Goal: Use online tool/utility: Utilize a website feature to perform a specific function

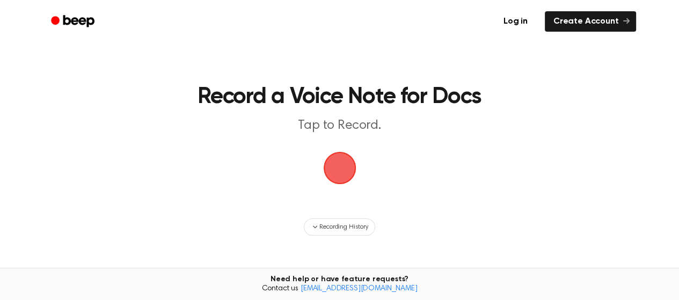
click at [339, 167] on span "button" at bounding box center [340, 168] width 30 height 30
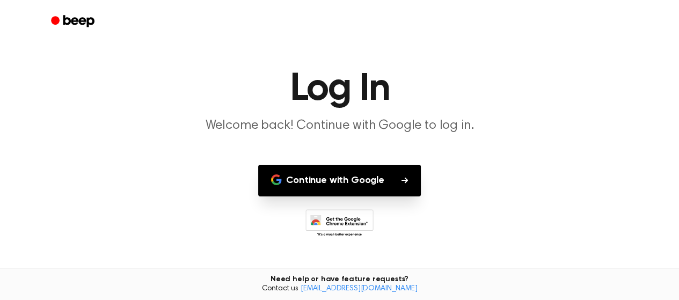
scroll to position [30, 0]
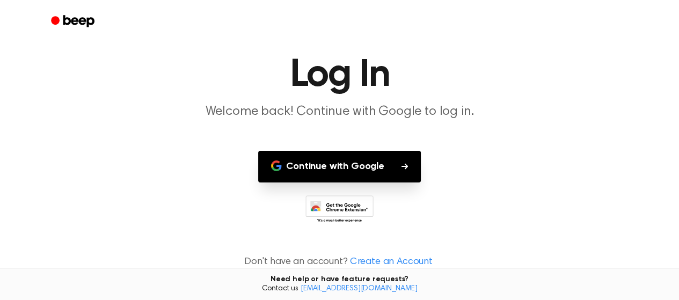
click at [379, 186] on main "Log In Welcome back! Continue with Google to log in. Continue with Google Don't…" at bounding box center [339, 135] width 679 height 331
click at [388, 173] on button "Continue with Google" at bounding box center [339, 167] width 163 height 32
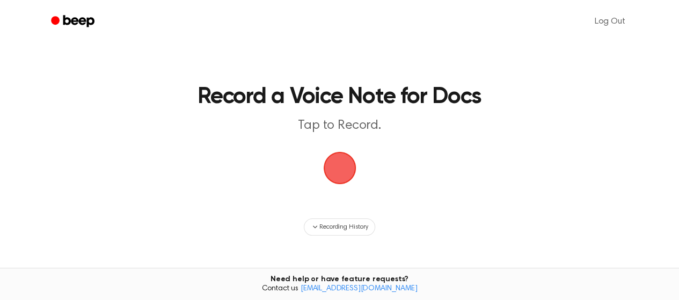
click at [320, 169] on main "Record a Voice Note for Docs Tap to Record. Recording History Tired of copying …" at bounding box center [339, 186] width 679 height 372
click at [336, 171] on span "button" at bounding box center [339, 168] width 33 height 33
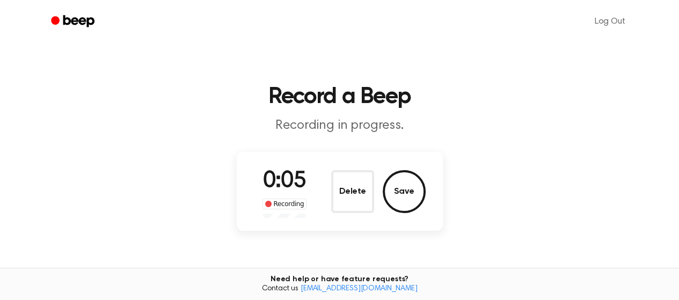
click at [412, 203] on button "Save" at bounding box center [404, 191] width 43 height 43
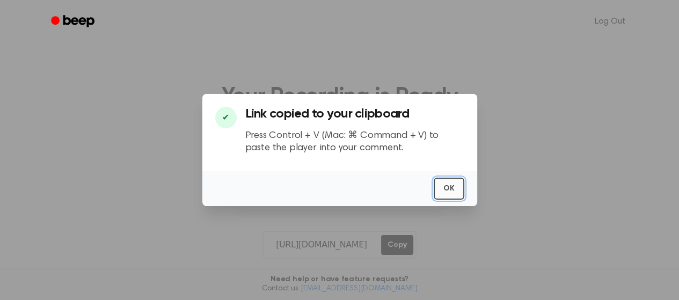
click at [443, 196] on button "OK" at bounding box center [449, 189] width 31 height 22
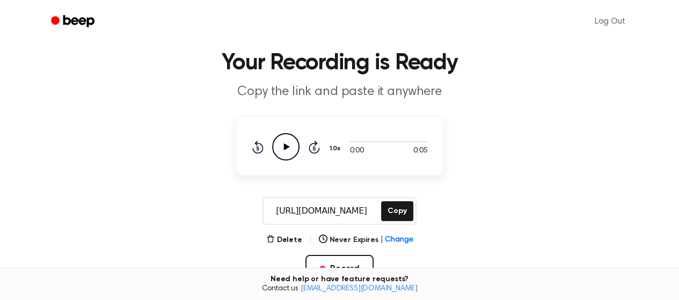
scroll to position [35, 0]
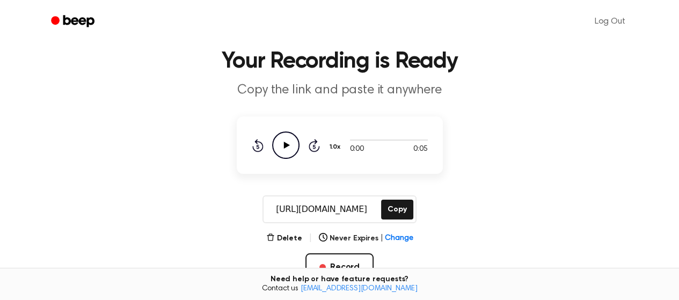
click at [290, 150] on icon "Play Audio" at bounding box center [285, 145] width 27 height 27
click at [290, 152] on icon "Pause Audio" at bounding box center [285, 145] width 27 height 27
click at [287, 148] on icon "Play Audio" at bounding box center [285, 145] width 27 height 27
click at [287, 148] on icon at bounding box center [286, 145] width 5 height 7
click at [287, 148] on icon "Play Audio" at bounding box center [285, 145] width 27 height 27
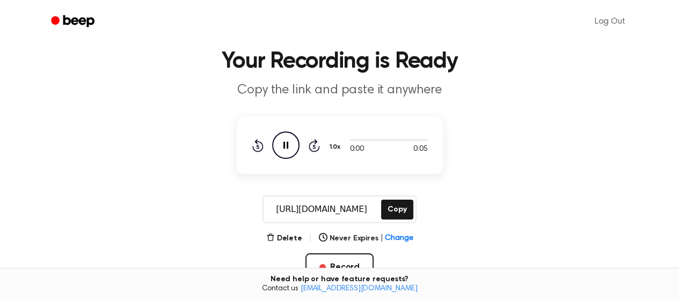
click at [287, 148] on icon at bounding box center [286, 145] width 5 height 7
click at [287, 148] on icon "Play Audio" at bounding box center [285, 145] width 27 height 27
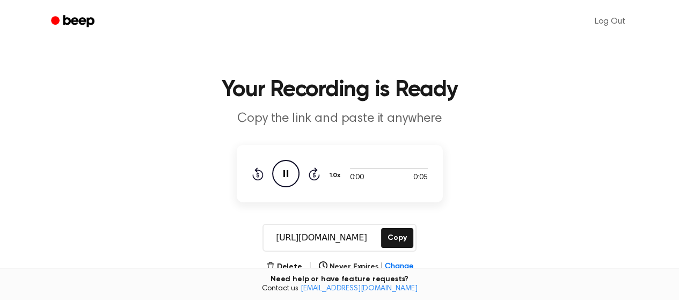
scroll to position [0, 0]
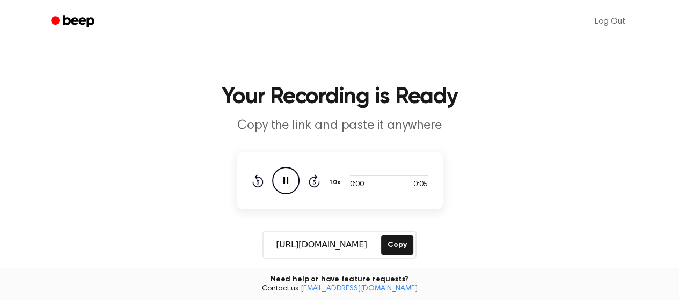
click at [278, 183] on icon "Pause Audio" at bounding box center [285, 180] width 27 height 27
click at [284, 183] on icon "Play Audio" at bounding box center [285, 180] width 27 height 27
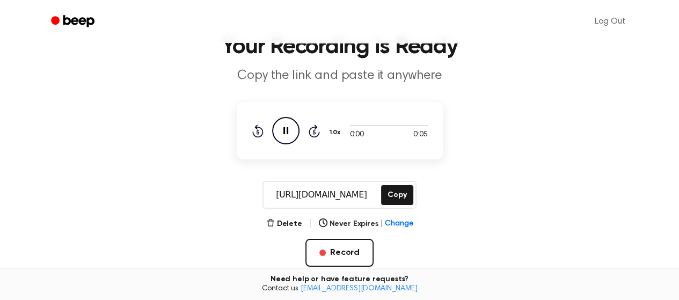
scroll to position [143, 0]
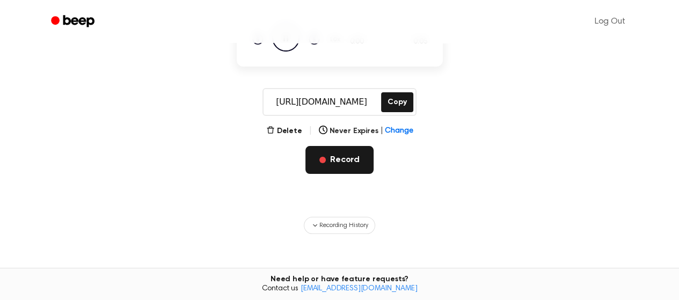
click at [344, 167] on button "Record" at bounding box center [340, 160] width 68 height 28
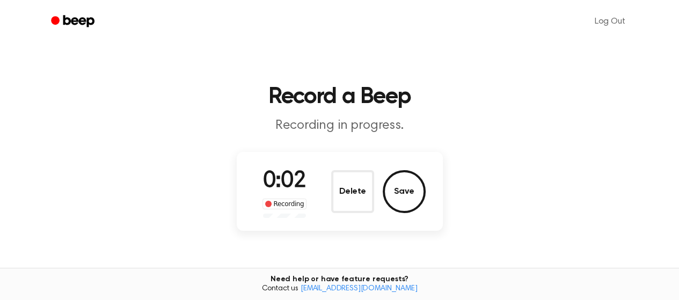
scroll to position [36, 0]
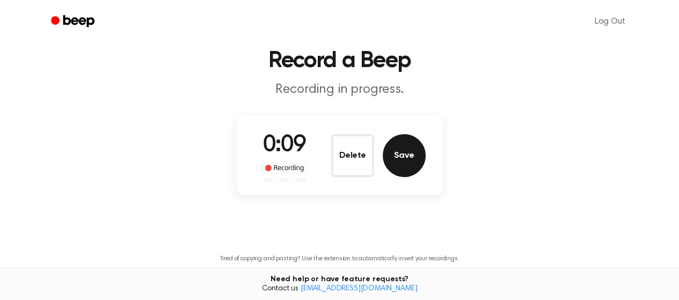
click at [408, 165] on button "Save" at bounding box center [404, 155] width 43 height 43
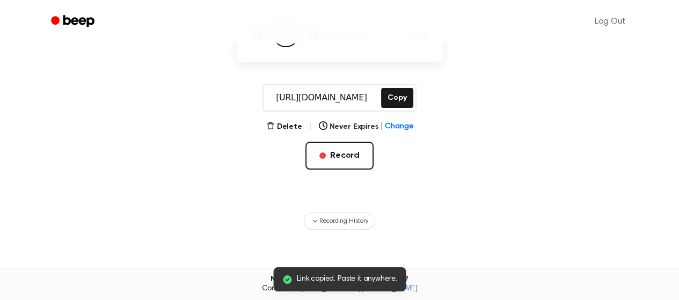
scroll to position [110, 0]
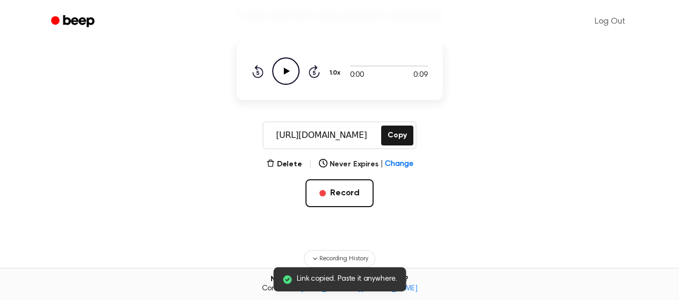
click at [290, 78] on icon "Play Audio" at bounding box center [285, 70] width 27 height 27
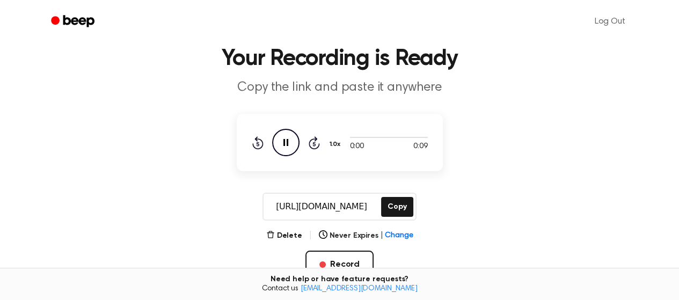
click at [286, 140] on icon "Pause Audio" at bounding box center [285, 142] width 27 height 27
click at [281, 140] on icon "Play Audio" at bounding box center [285, 142] width 27 height 27
click at [258, 141] on icon "Rewind 5 seconds" at bounding box center [258, 143] width 12 height 14
click at [281, 145] on icon "Pause Audio" at bounding box center [285, 142] width 27 height 27
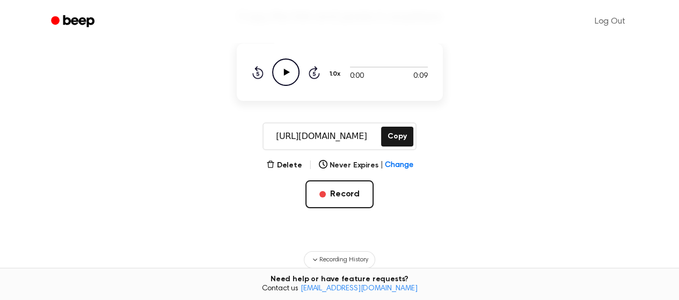
scroll to position [110, 0]
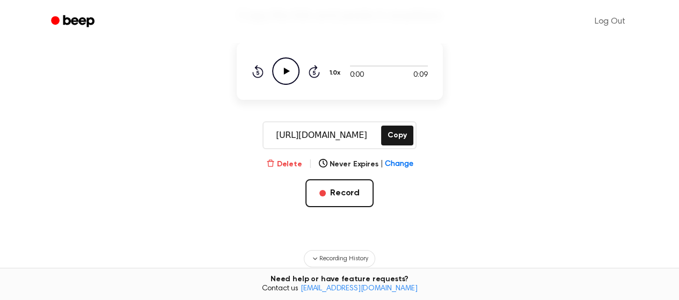
click at [292, 167] on button "Delete" at bounding box center [284, 164] width 36 height 11
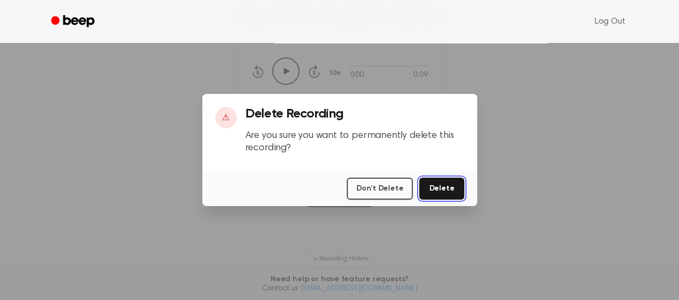
click at [457, 187] on button "Delete" at bounding box center [441, 189] width 45 height 22
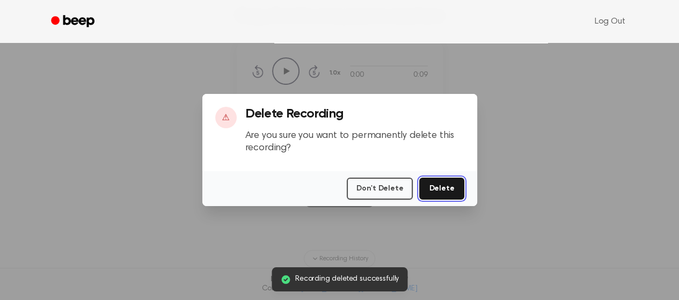
click at [438, 194] on button "Delete" at bounding box center [441, 189] width 45 height 22
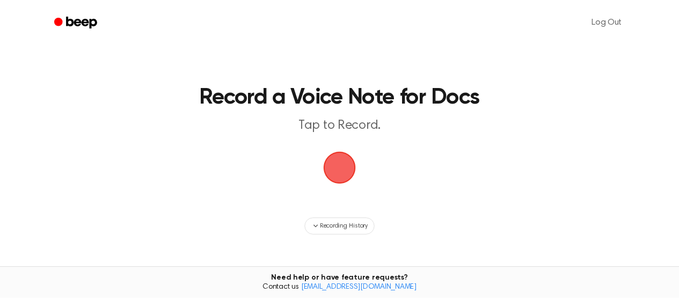
scroll to position [113, 0]
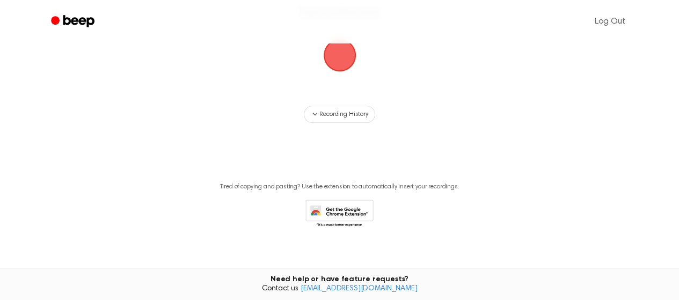
click at [339, 62] on span "button" at bounding box center [340, 55] width 30 height 30
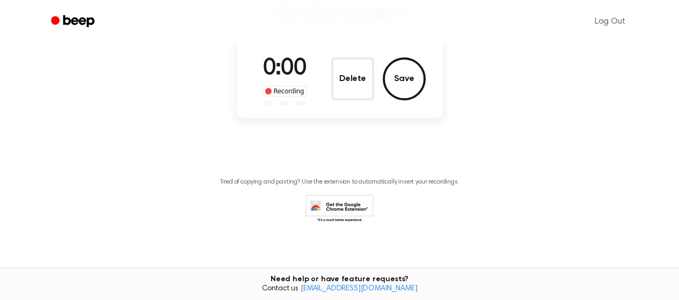
scroll to position [108, 0]
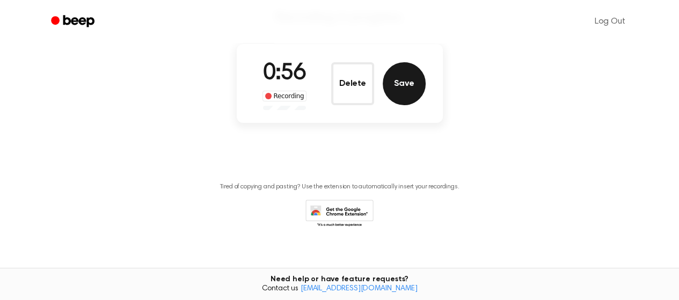
click at [396, 83] on button "Save" at bounding box center [404, 83] width 43 height 43
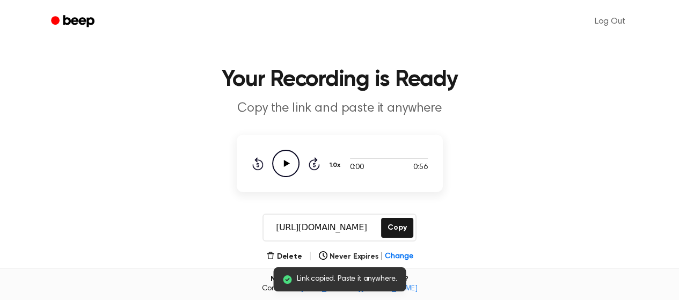
scroll to position [0, 0]
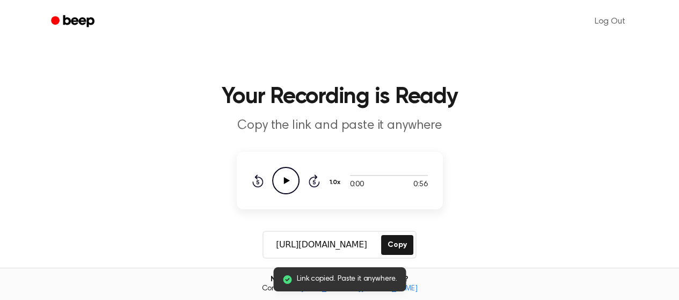
click at [286, 179] on icon at bounding box center [287, 180] width 6 height 7
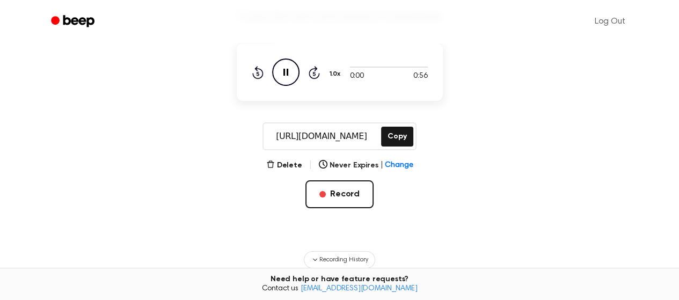
scroll to position [71, 0]
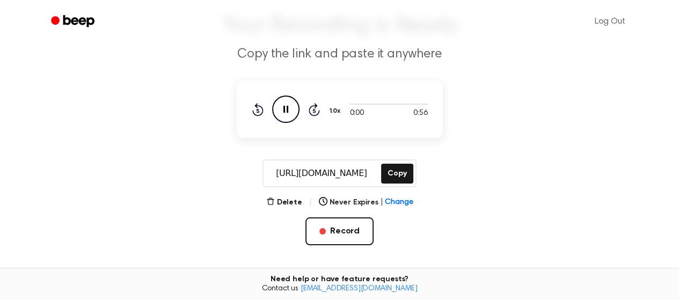
click at [348, 173] on input "https://beep.audio/pwWdQEp" at bounding box center [321, 174] width 115 height 26
click at [288, 118] on icon "Pause Audio" at bounding box center [285, 109] width 27 height 27
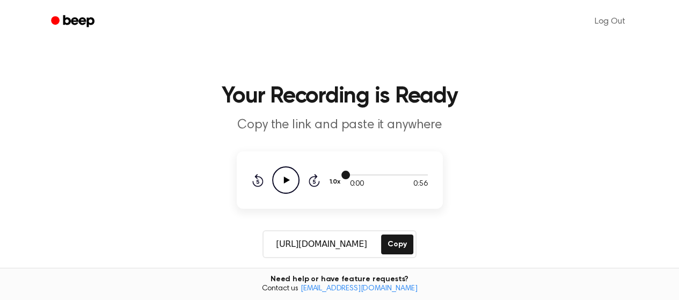
scroll to position [0, 0]
click at [606, 23] on link "Log Out" at bounding box center [610, 22] width 52 height 26
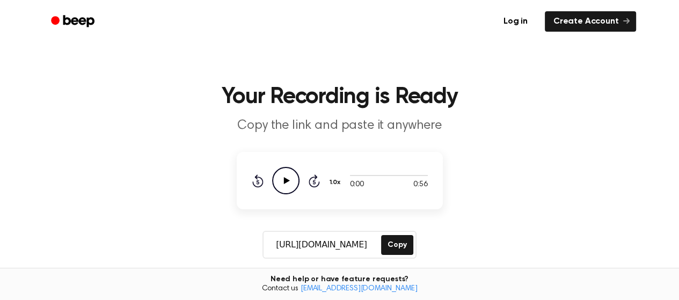
click at [95, 31] on link "Beep" at bounding box center [74, 21] width 61 height 21
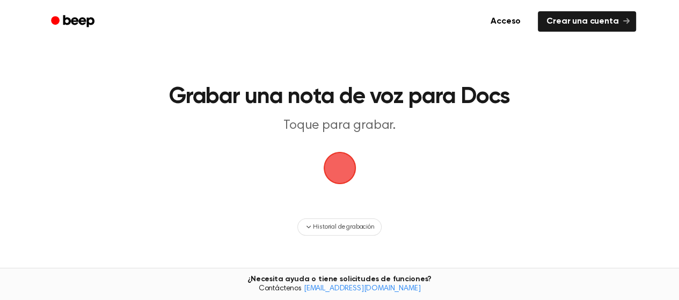
click at [497, 178] on main "Grabar una nota de voz para Docs Toque para grabar. Historial de grabación ¿Can…" at bounding box center [339, 186] width 679 height 372
click at [331, 172] on span "button" at bounding box center [340, 168] width 30 height 30
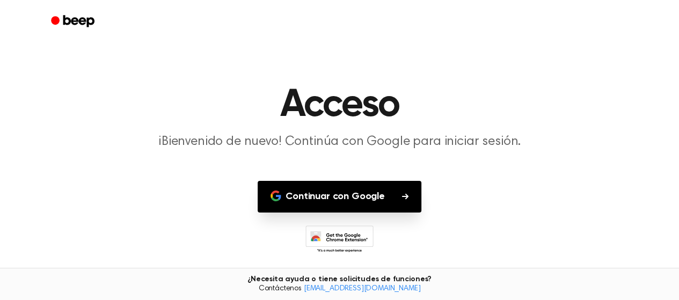
scroll to position [30, 0]
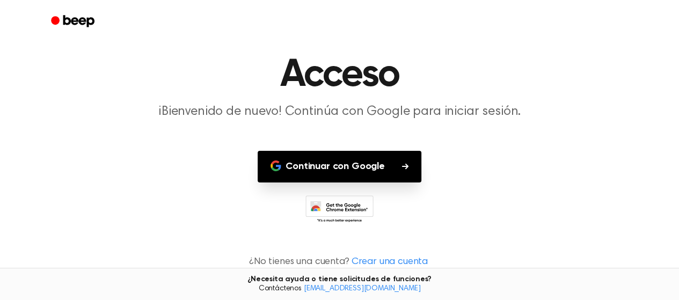
click at [382, 163] on font "Continuar con Google" at bounding box center [335, 167] width 99 height 10
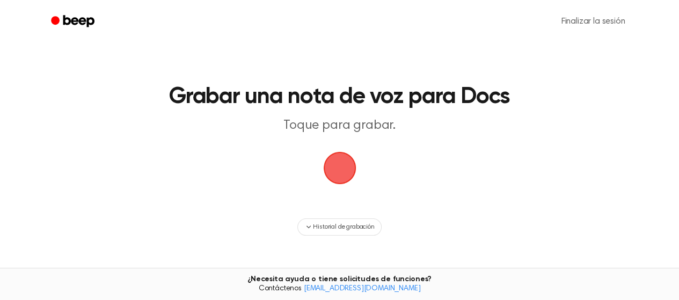
click at [341, 167] on span "button" at bounding box center [340, 168] width 30 height 30
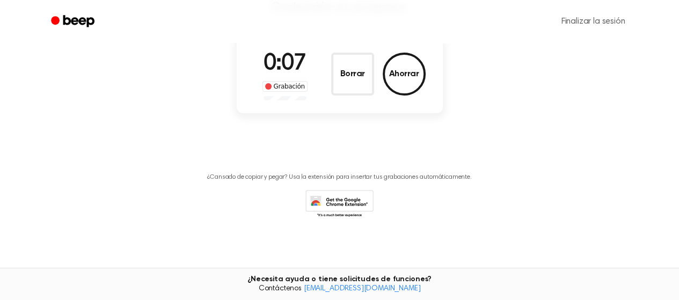
scroll to position [118, 0]
click at [284, 83] on font "Grabación" at bounding box center [289, 86] width 31 height 8
click at [410, 73] on font "Ahorrar" at bounding box center [404, 73] width 30 height 9
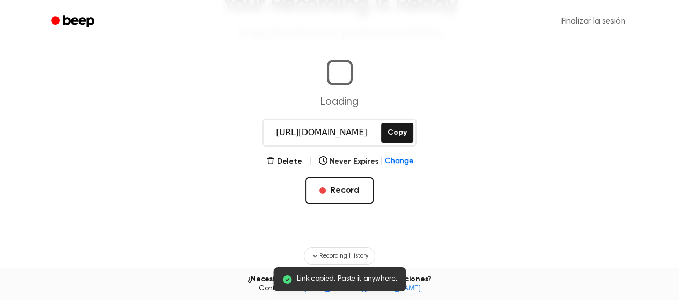
scroll to position [75, 0]
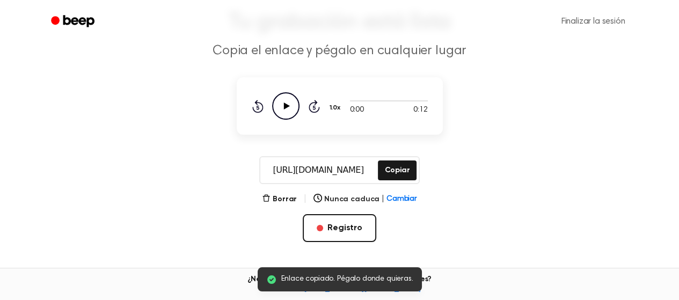
click at [281, 105] on icon "Play Audio" at bounding box center [285, 105] width 27 height 27
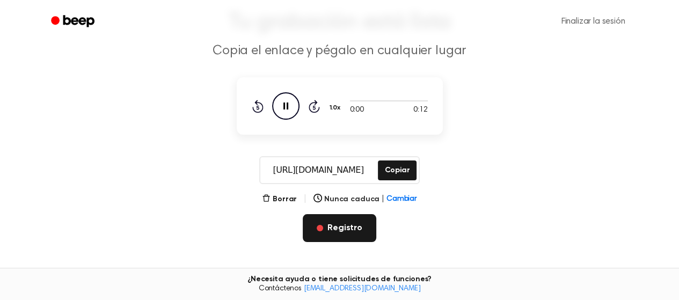
click at [356, 235] on button "Registro" at bounding box center [340, 228] width 74 height 28
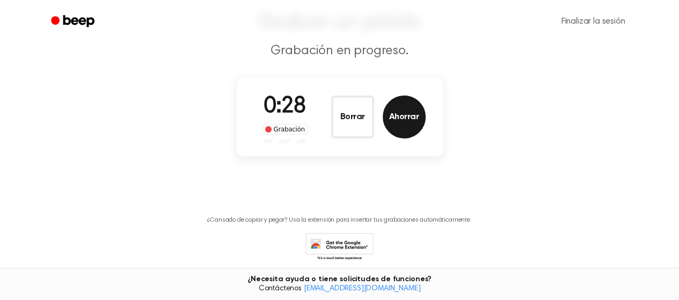
click at [392, 118] on font "Ahorrar" at bounding box center [404, 117] width 30 height 9
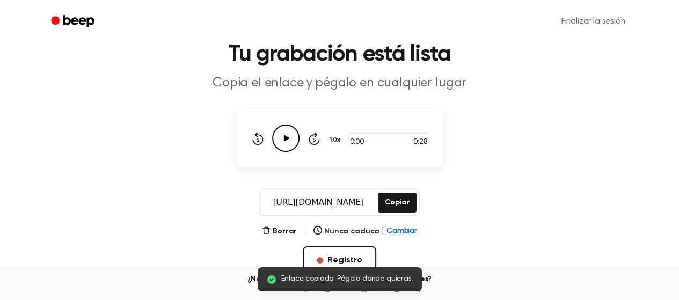
scroll to position [0, 0]
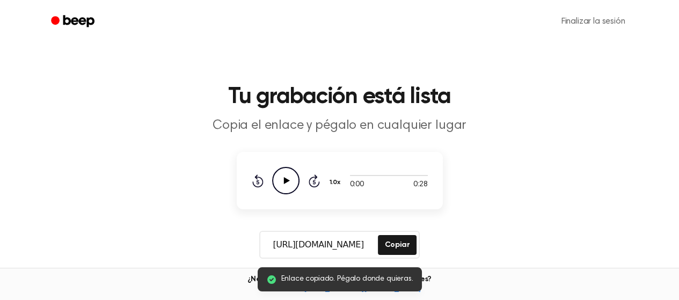
click at [282, 180] on icon "Play Audio" at bounding box center [285, 180] width 27 height 27
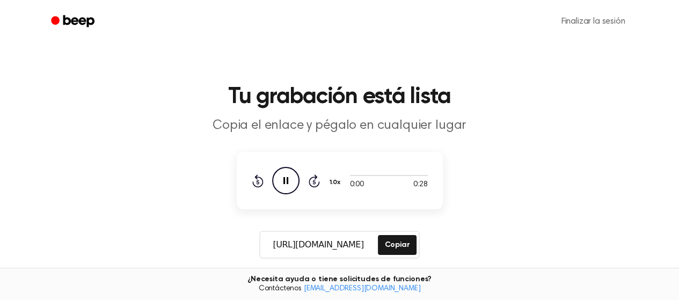
click at [281, 182] on icon "Pause Audio" at bounding box center [285, 180] width 27 height 27
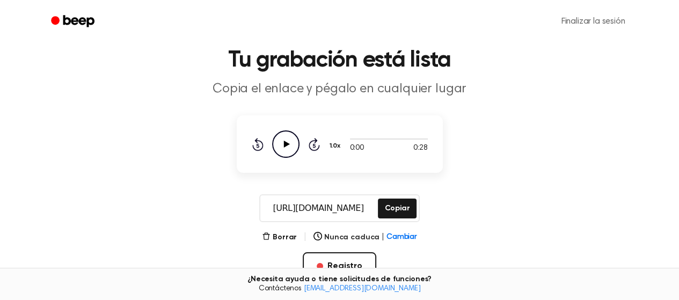
scroll to position [143, 0]
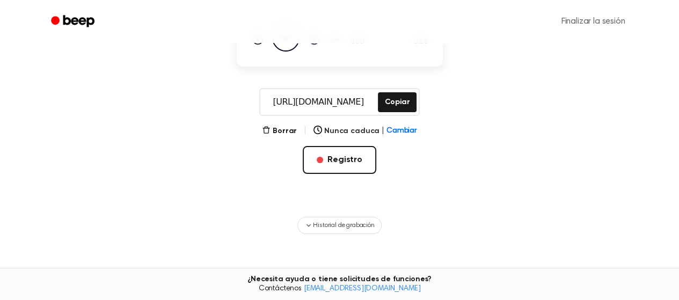
drag, startPoint x: 279, startPoint y: 133, endPoint x: 299, endPoint y: 170, distance: 42.1
click at [279, 138] on div "Borrar | Nunca caduca | Cambiar Registro" at bounding box center [340, 167] width 206 height 84
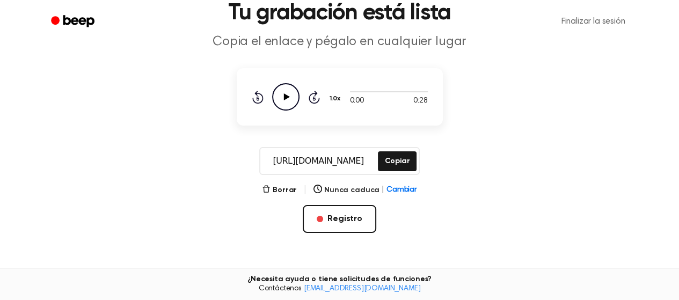
scroll to position [0, 0]
